Goal: Task Accomplishment & Management: Manage account settings

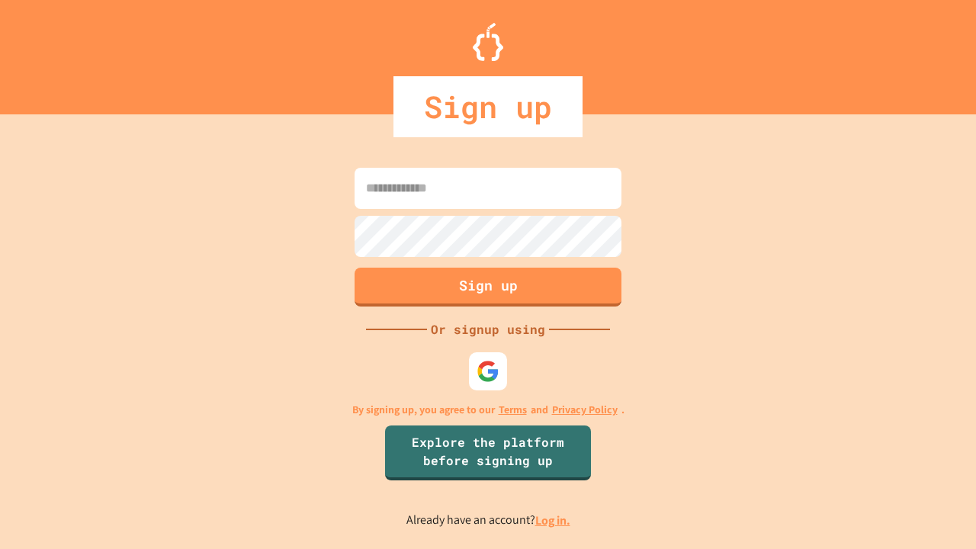
click at [554, 520] on link "Log in." at bounding box center [552, 521] width 35 height 16
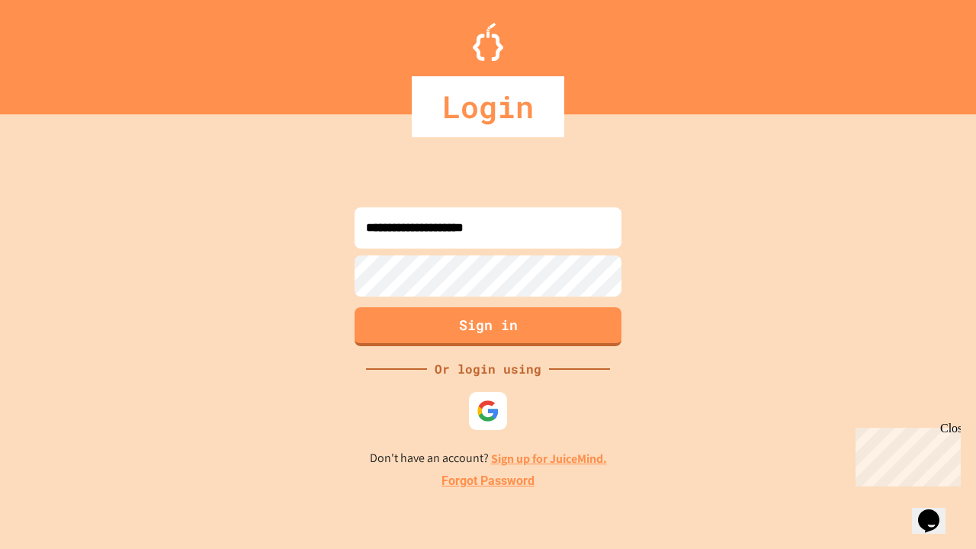
type input "**********"
